Goal: Task Accomplishment & Management: Manage account settings

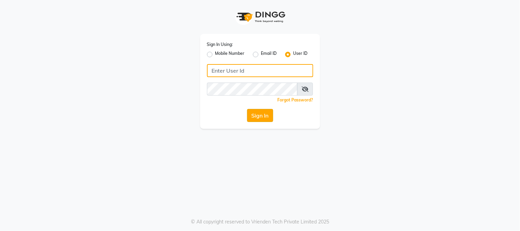
type input "9209454052"
click at [259, 113] on button "Sign In" at bounding box center [260, 115] width 26 height 13
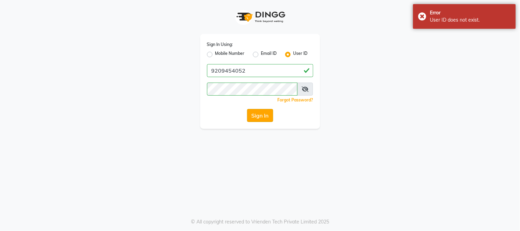
click at [257, 116] on button "Sign In" at bounding box center [260, 115] width 26 height 13
